Goal: Entertainment & Leisure: Consume media (video, audio)

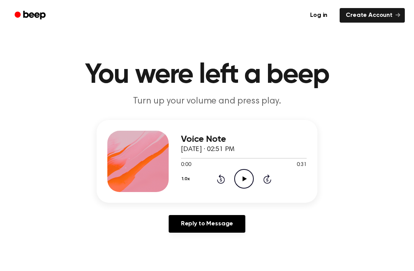
click at [245, 179] on icon at bounding box center [244, 178] width 4 height 5
click at [240, 178] on icon "Play Audio" at bounding box center [244, 179] width 20 height 20
click at [222, 180] on icon "Rewind 5 seconds" at bounding box center [221, 179] width 8 height 10
click at [222, 180] on icon at bounding box center [221, 179] width 2 height 3
click at [217, 181] on icon "Rewind 5 seconds" at bounding box center [221, 179] width 8 height 10
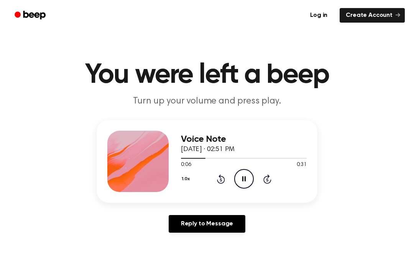
click at [217, 181] on icon "Rewind 5 seconds" at bounding box center [221, 179] width 8 height 10
click at [214, 179] on div "1.0x Rewind 5 seconds Pause Audio Skip 5 seconds" at bounding box center [244, 179] width 126 height 20
click at [247, 181] on icon "Play Audio" at bounding box center [244, 179] width 20 height 20
click at [245, 178] on icon at bounding box center [243, 178] width 3 height 5
click at [246, 183] on icon "Play Audio" at bounding box center [244, 179] width 20 height 20
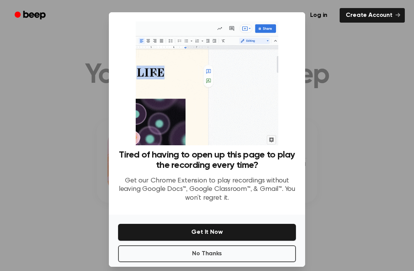
click at [243, 262] on button "No Thanks" at bounding box center [207, 253] width 178 height 17
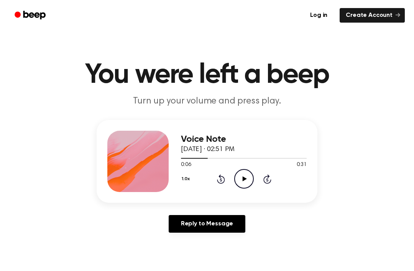
click at [245, 177] on icon "Play Audio" at bounding box center [244, 179] width 20 height 20
click at [244, 176] on icon "Pause Audio" at bounding box center [244, 179] width 20 height 20
click at [242, 179] on icon "Play Audio" at bounding box center [244, 179] width 20 height 20
